Goal: Use online tool/utility: Utilize a website feature to perform a specific function

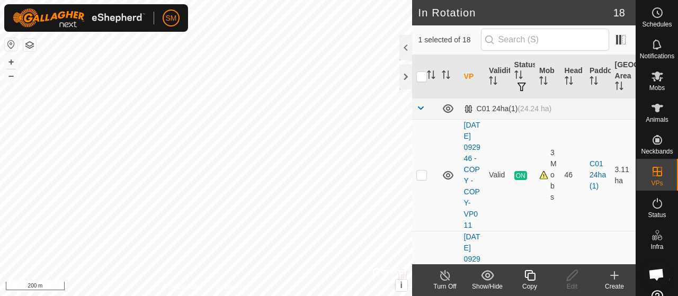
click at [530, 278] on icon at bounding box center [530, 275] width 13 height 13
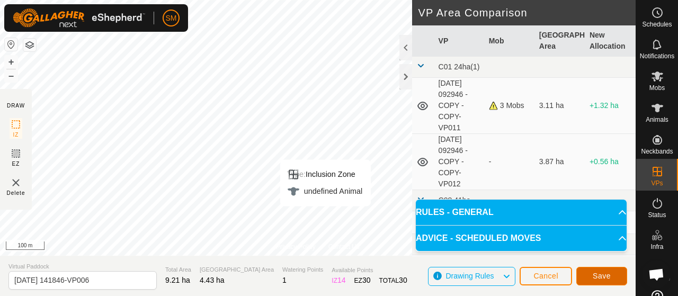
click at [617, 279] on button "Save" at bounding box center [602, 276] width 51 height 19
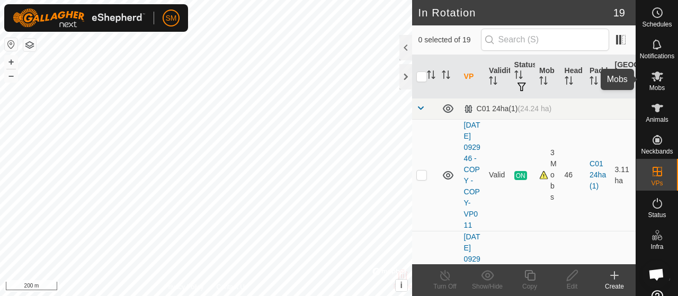
click at [652, 86] on span "Mobs" at bounding box center [657, 88] width 15 height 6
